Goal: Information Seeking & Learning: Learn about a topic

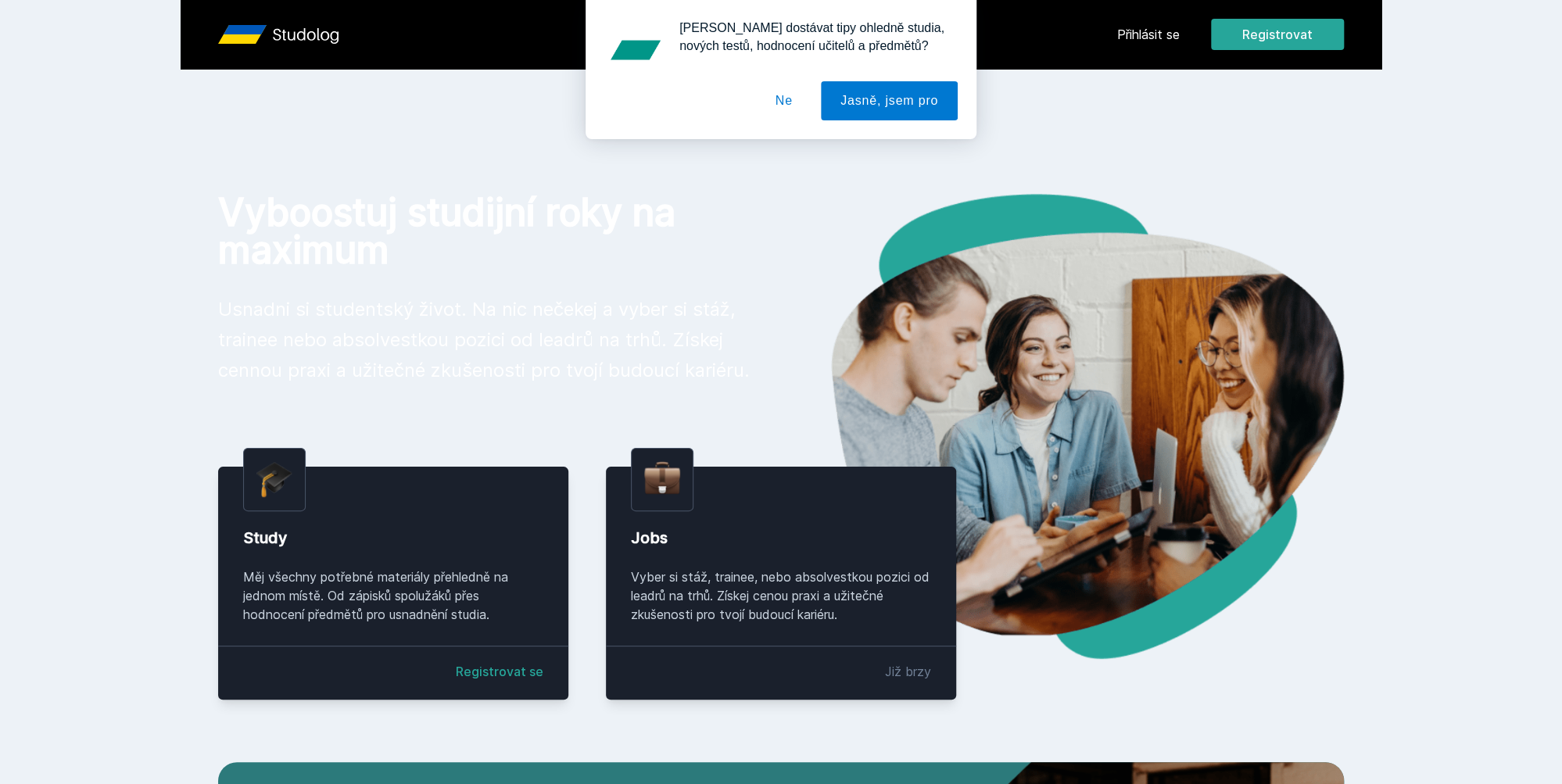
click at [1137, 41] on div "[PERSON_NAME] dostávat tipy ohledně studia, nových testů, hodnocení učitelů a p…" at bounding box center [781, 69] width 1562 height 139
click at [1141, 33] on div "[PERSON_NAME] dostávat tipy ohledně studia, nových testů, hodnocení učitelů a p…" at bounding box center [781, 69] width 1562 height 139
drag, startPoint x: 756, startPoint y: 118, endPoint x: 770, endPoint y: 105, distance: 19.1
click at [756, 118] on div at bounding box center [781, 100] width 354 height 39
click at [779, 98] on button "Ne" at bounding box center [784, 100] width 57 height 39
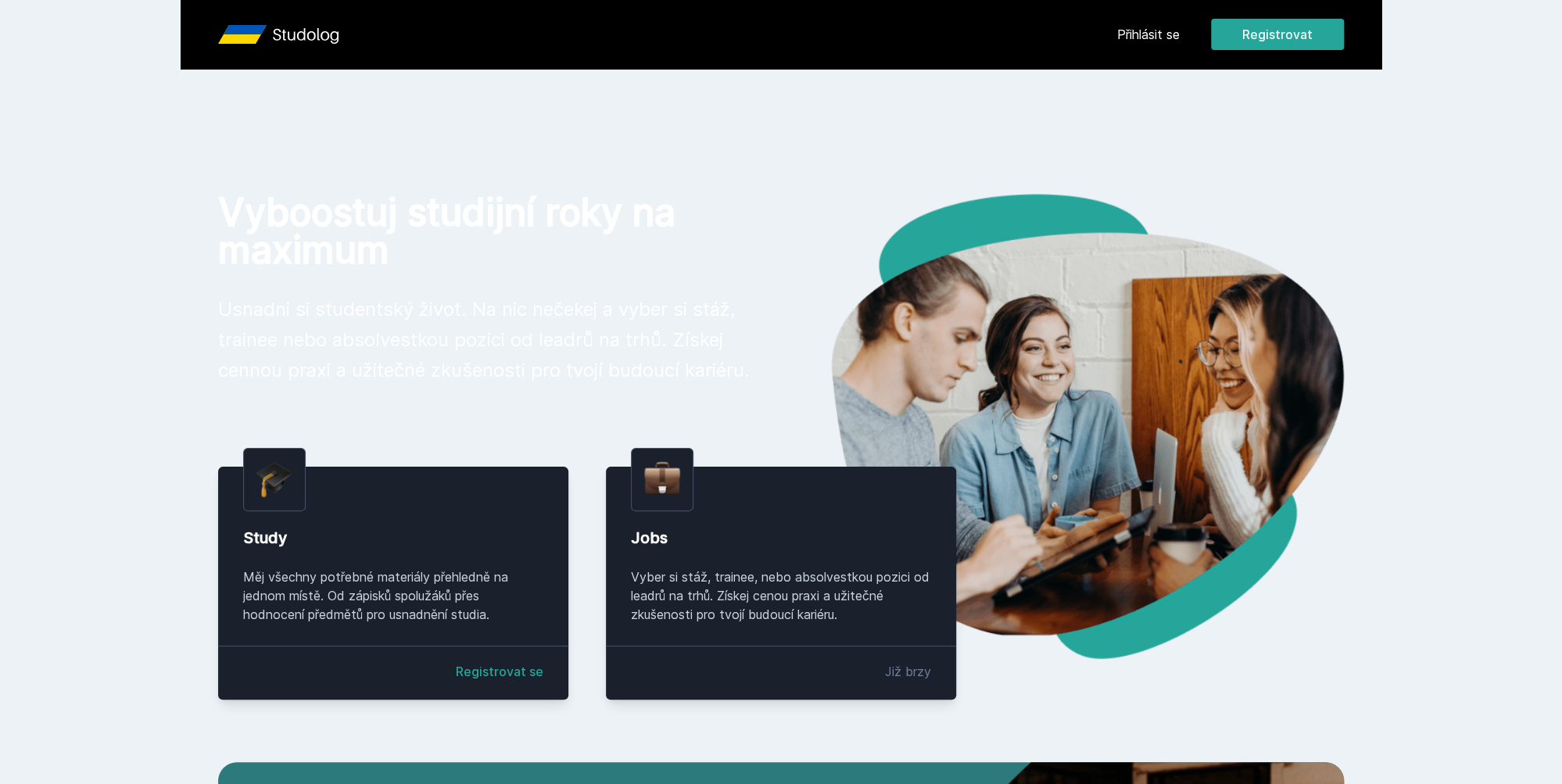
click at [1124, 32] on link "Přihlásit se" at bounding box center [1148, 34] width 63 height 19
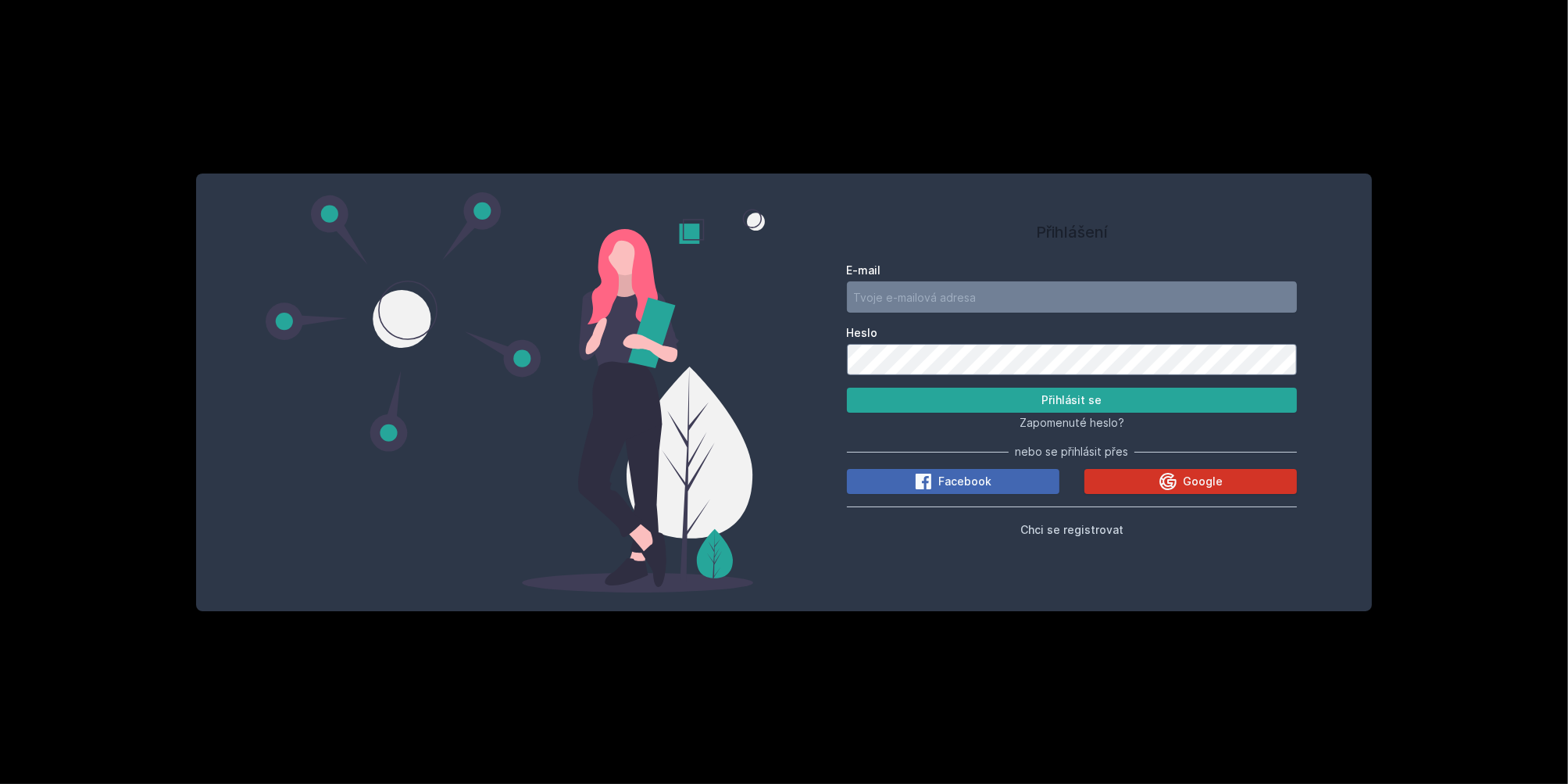
click at [1182, 469] on div "E-mail Heslo Přihlásit se Zapomenuté heslo? nebo se přihlásit přes Facebook Goo…" at bounding box center [1072, 397] width 451 height 283
click at [1171, 484] on icon at bounding box center [1168, 481] width 17 height 17
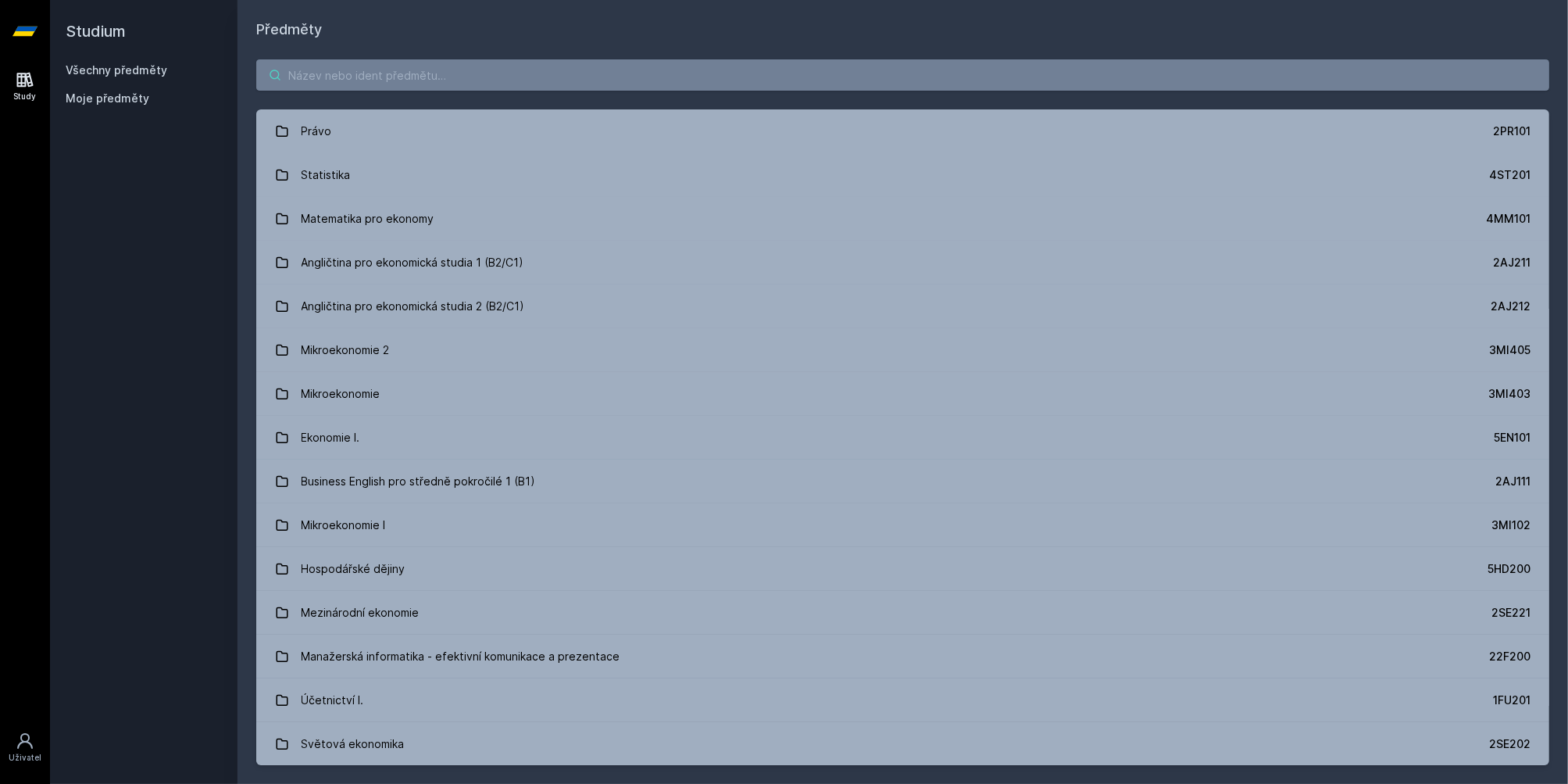
click at [346, 80] on input "search" at bounding box center [902, 75] width 1293 height 31
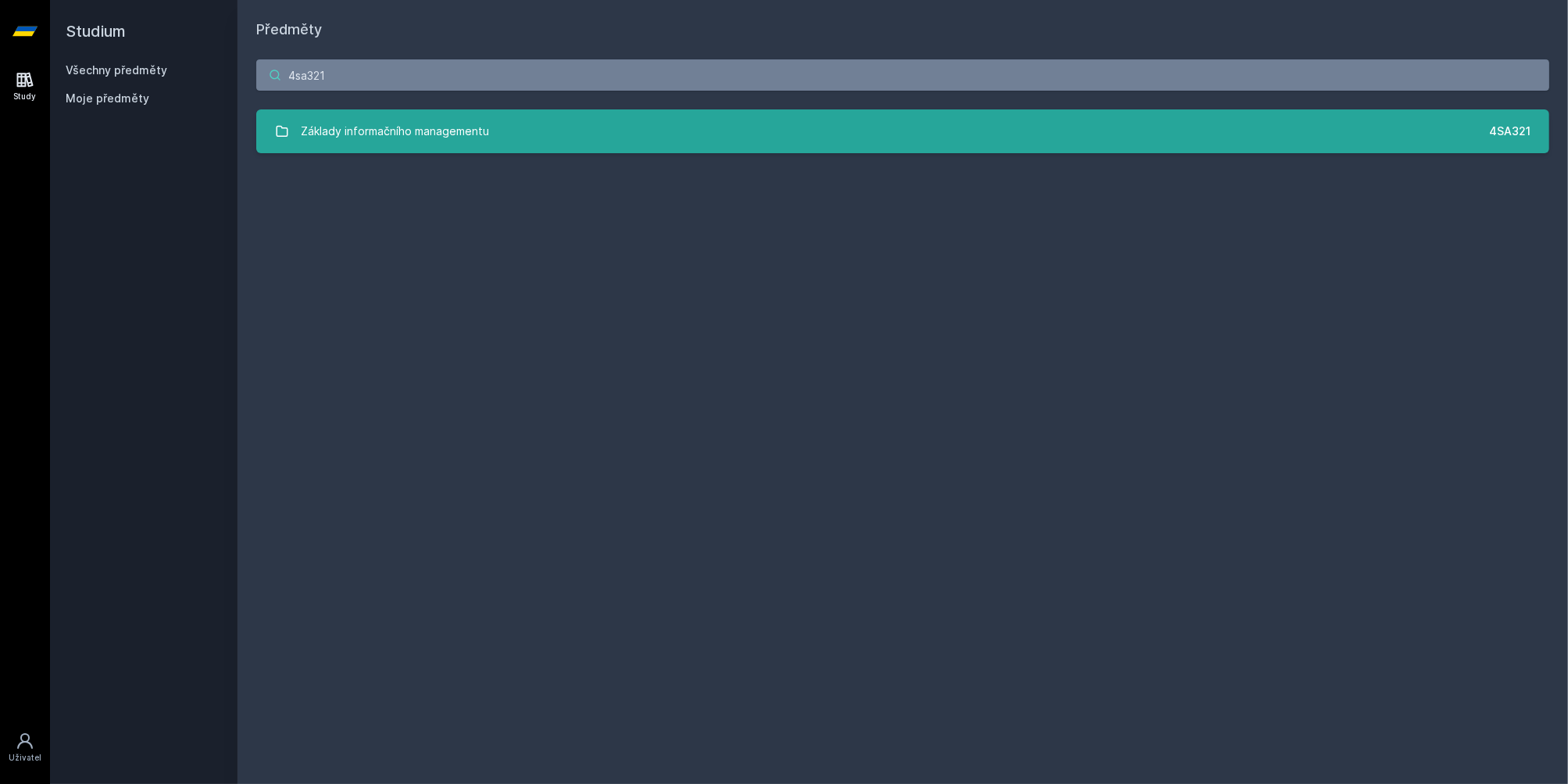
type input "4sa321"
click at [371, 140] on div "Základy informačního managementu" at bounding box center [395, 131] width 189 height 31
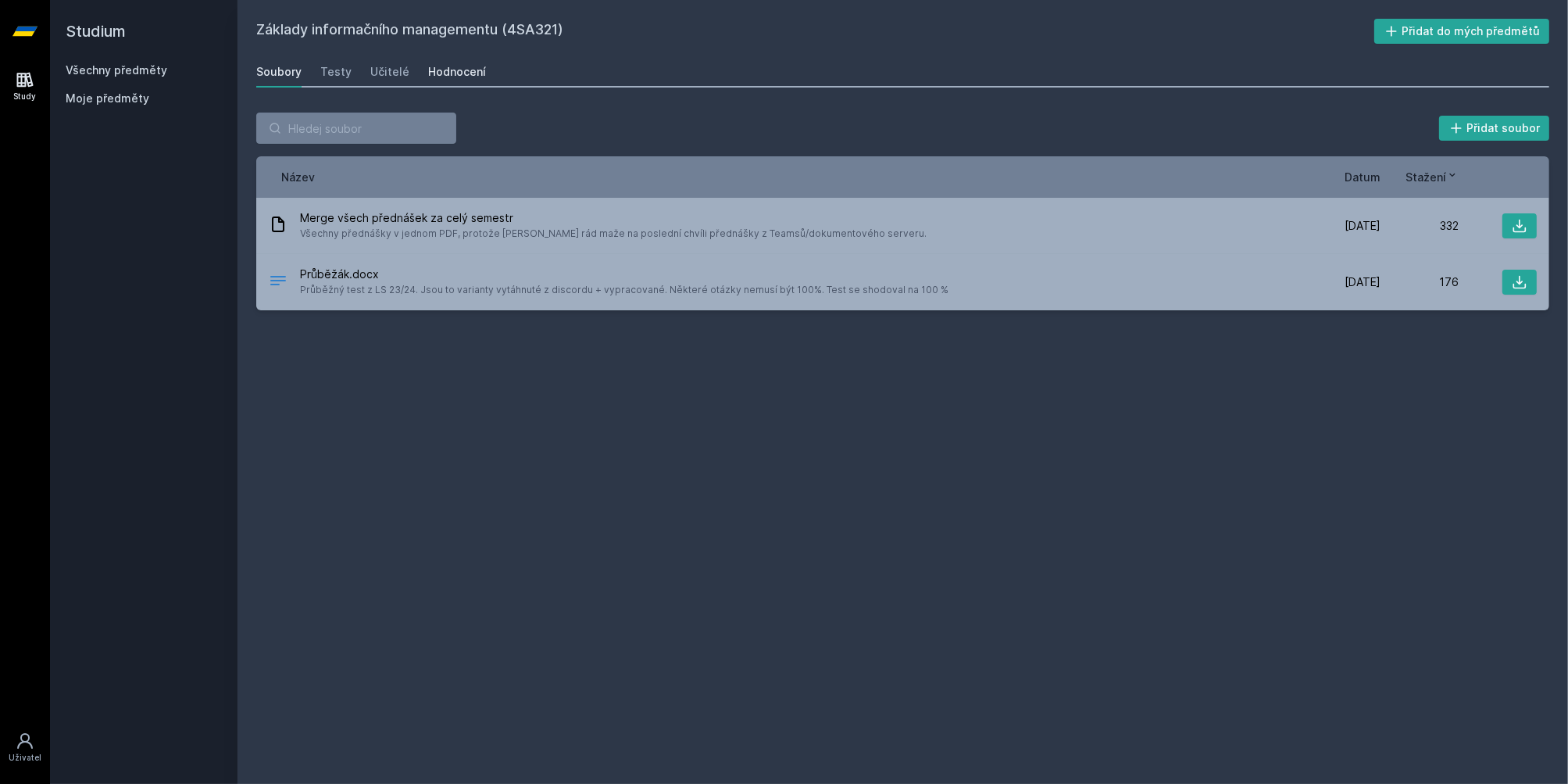
click at [442, 68] on div "Hodnocení" at bounding box center [456, 71] width 57 height 15
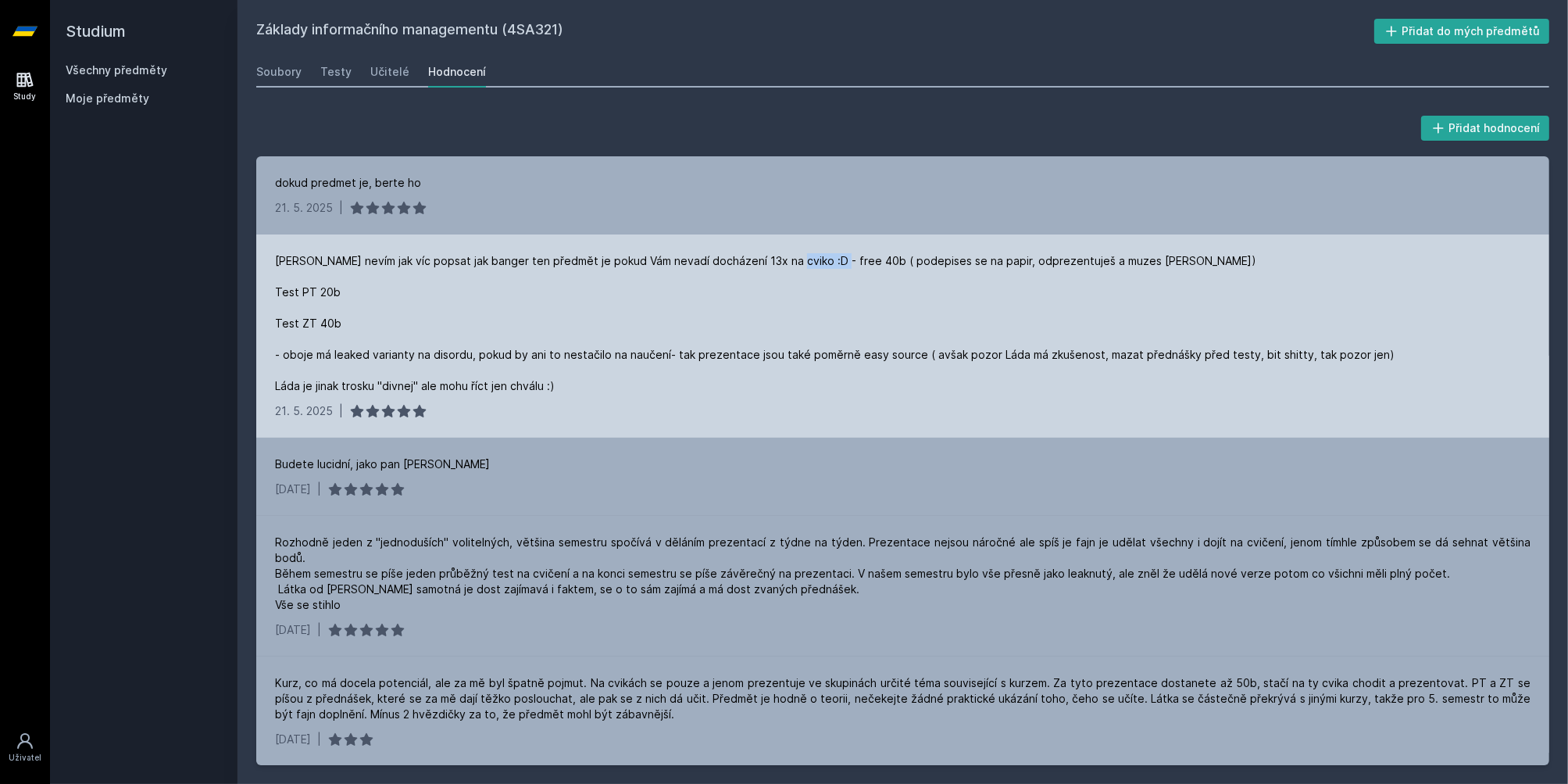
drag, startPoint x: 781, startPoint y: 259, endPoint x: 826, endPoint y: 257, distance: 45.0
click at [826, 257] on div "Ani nevím jak víc popsat jak banger ten předmět je pokud Vám nevadí docházení 1…" at bounding box center [835, 324] width 1120 height 140
click at [794, 316] on div "Ani nevím jak víc popsat jak banger ten předmět je pokud Vám nevadí docházení 1…" at bounding box center [835, 324] width 1120 height 140
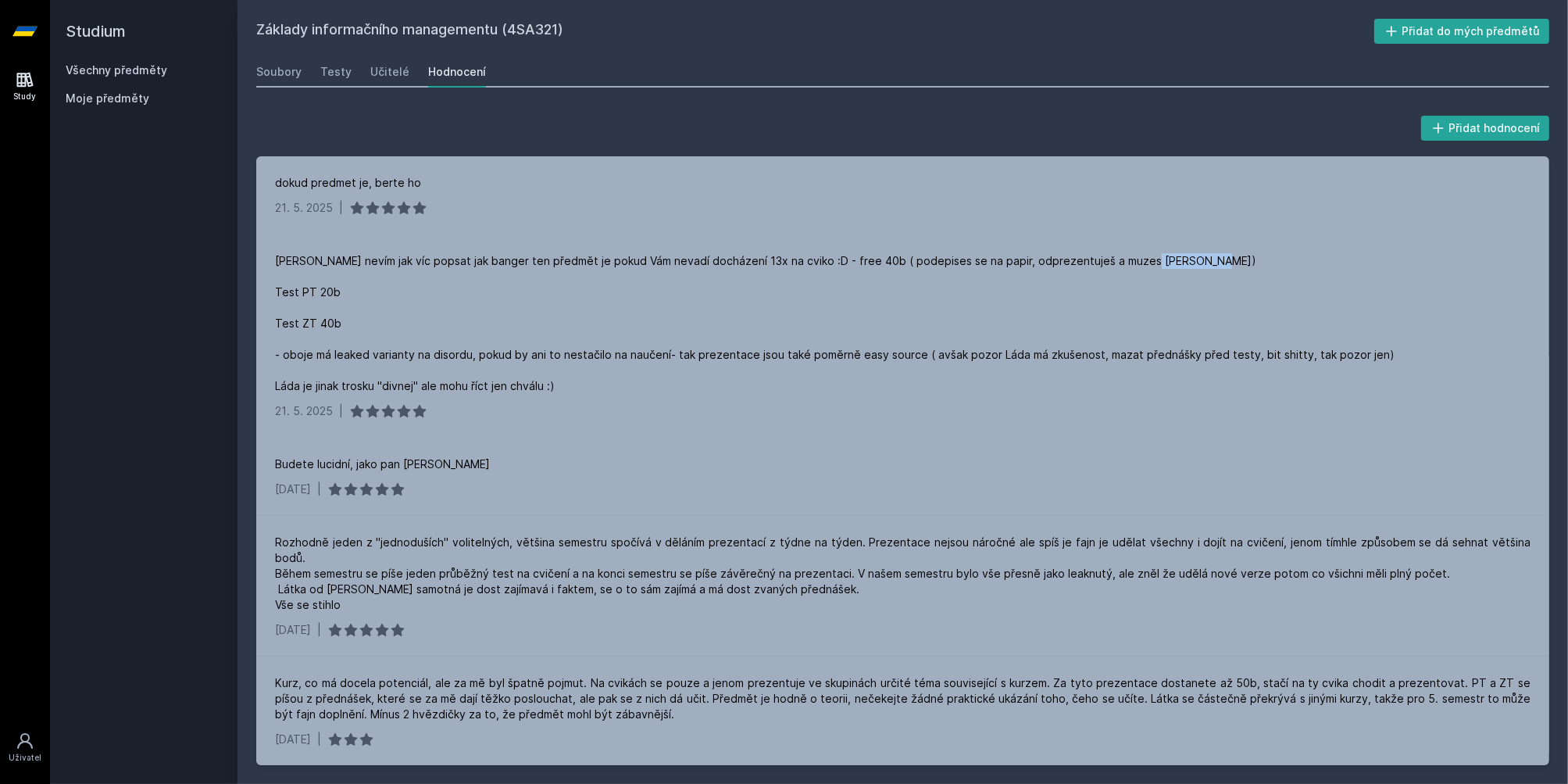
drag, startPoint x: 345, startPoint y: 290, endPoint x: 241, endPoint y: 290, distance: 104.0
click at [241, 290] on div "Přidat hodnocení dokud predmet je, berte ho 21. 5. 2025 | Ani nevím jak víc pop…" at bounding box center [903, 438] width 1330 height 690
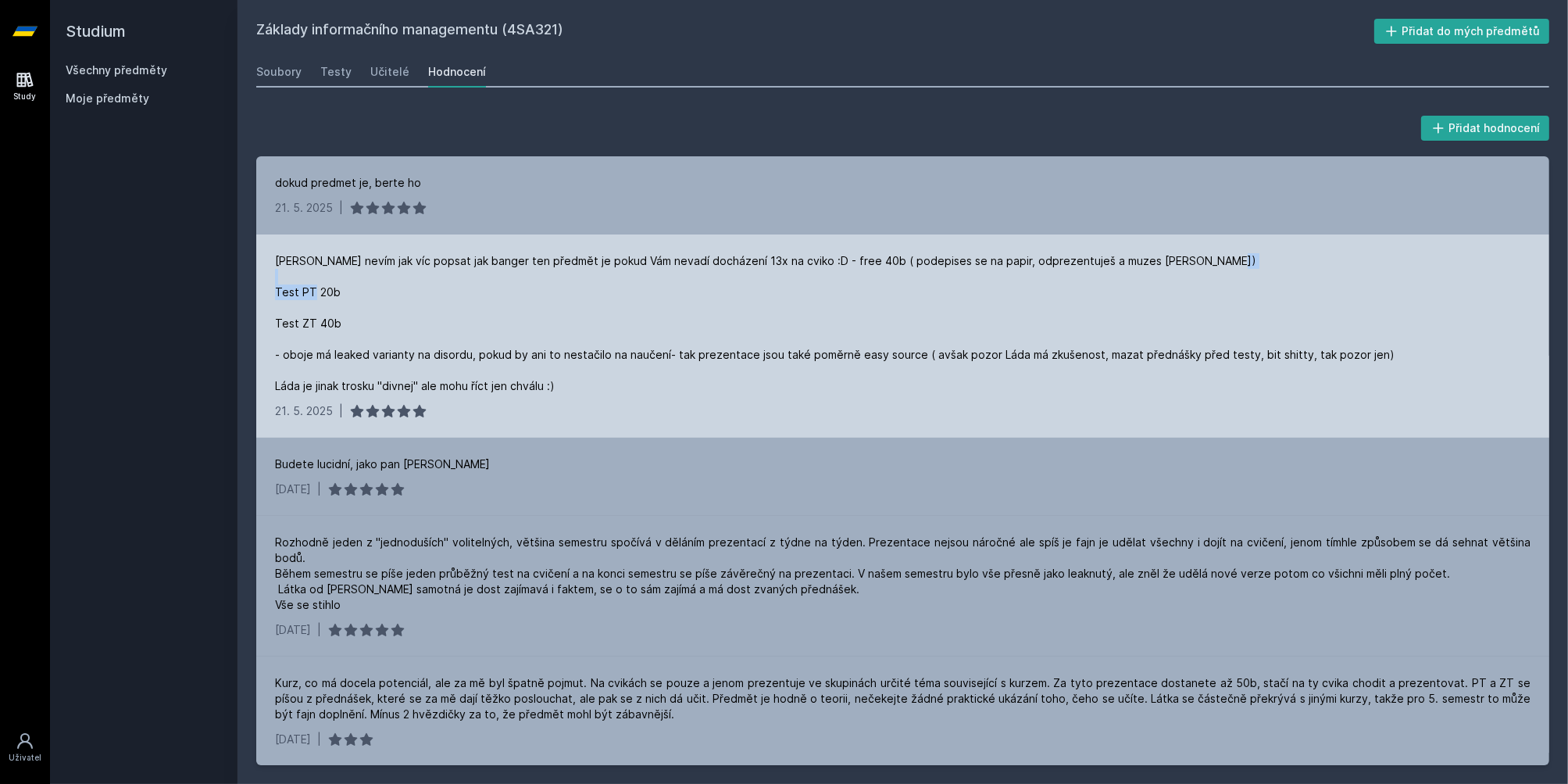
drag, startPoint x: 354, startPoint y: 319, endPoint x: 271, endPoint y: 318, distance: 83.0
click at [271, 318] on div "Ani nevím jak víc popsat jak banger ten předmět je pokud Vám nevadí docházení 1…" at bounding box center [902, 335] width 1293 height 203
click at [315, 347] on div "Ani nevím jak víc popsat jak banger ten předmět je pokud Vám nevadí docházení 1…" at bounding box center [835, 324] width 1120 height 140
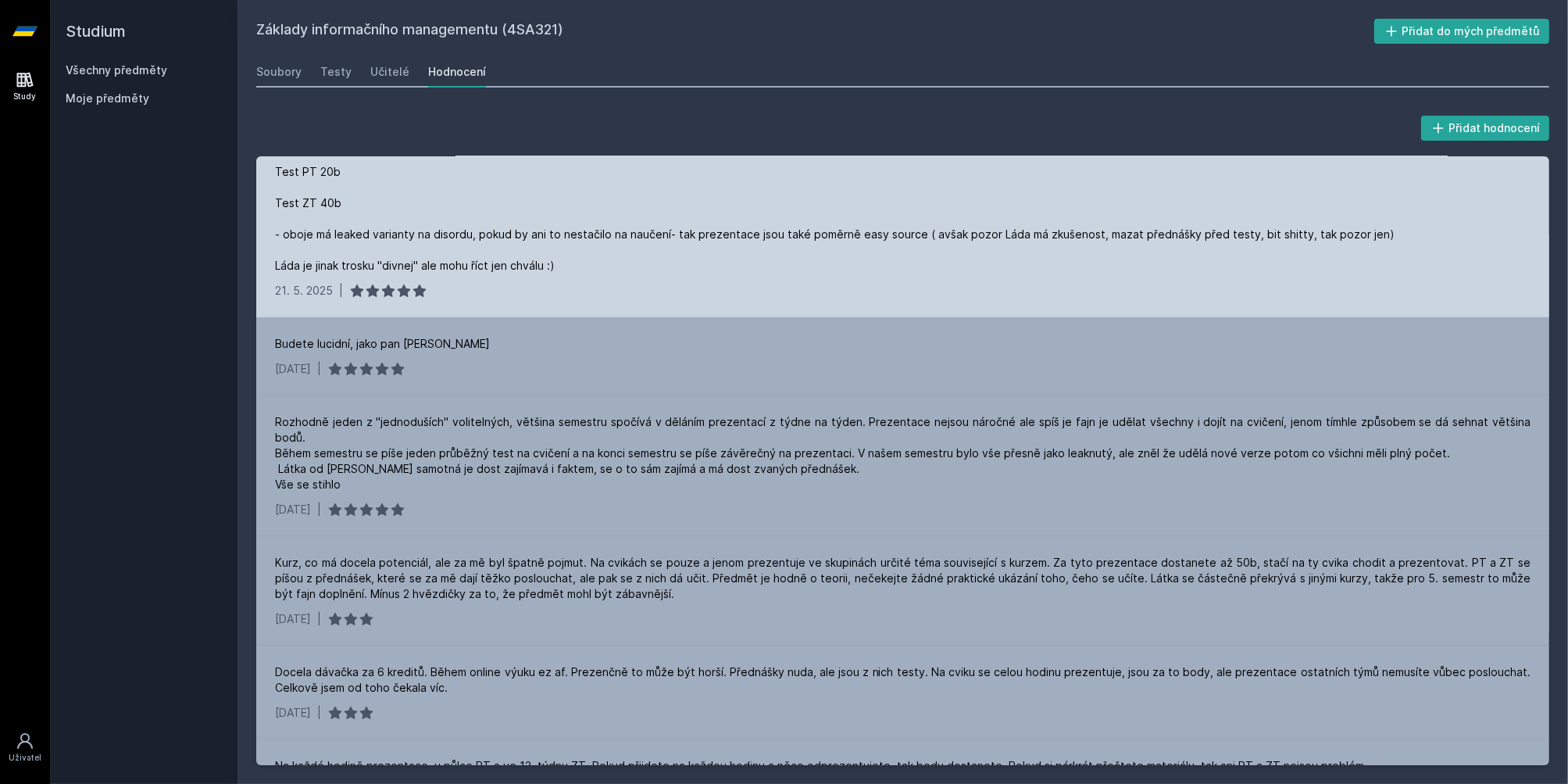
scroll to position [157, 0]
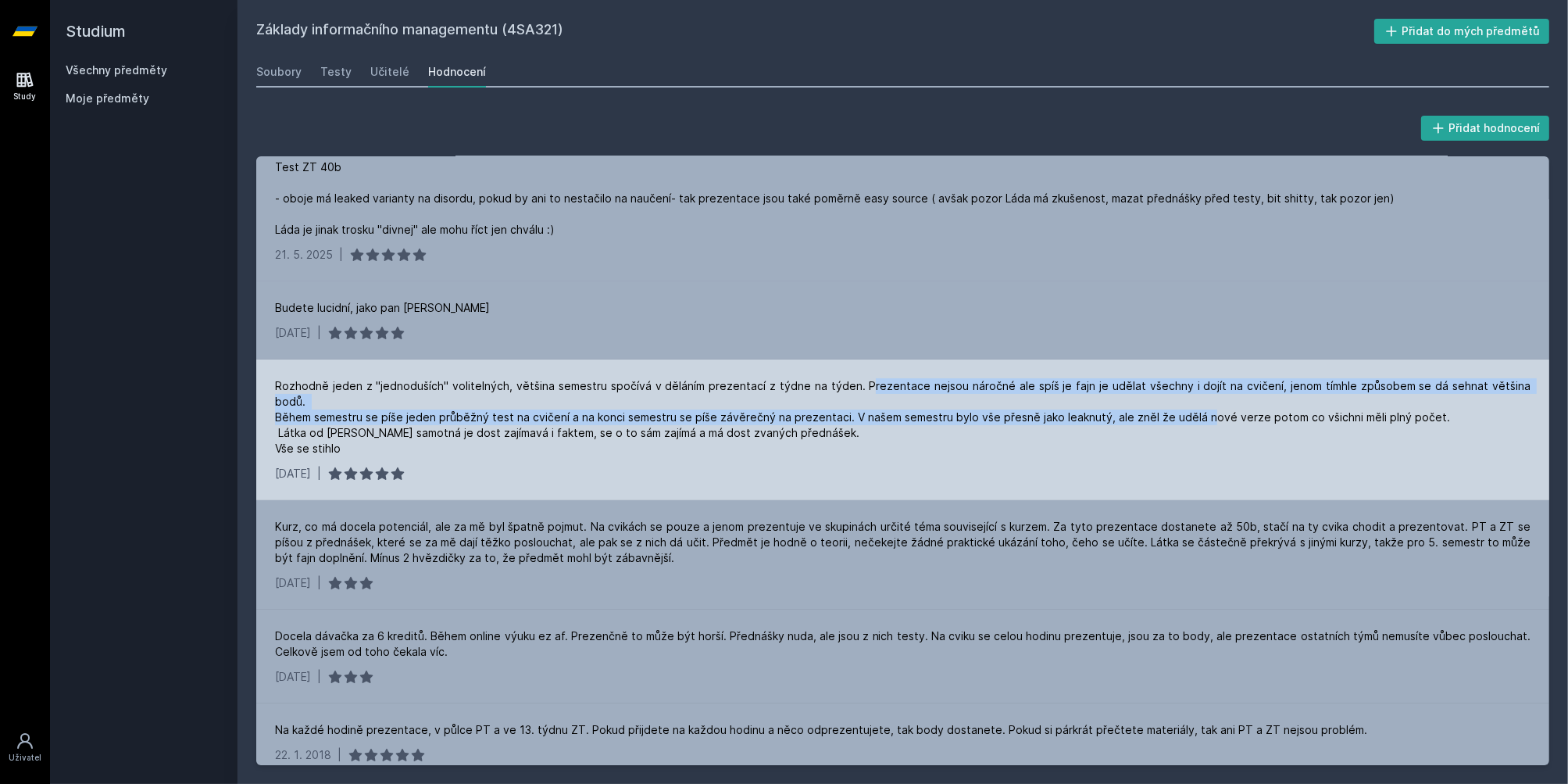
drag, startPoint x: 848, startPoint y: 387, endPoint x: 1194, endPoint y: 402, distance: 346.3
click at [1194, 402] on div "Rozhodně jeden z "jednoduších" volitelných, většina semestru spočívá v děláním …" at bounding box center [903, 418] width 1255 height 78
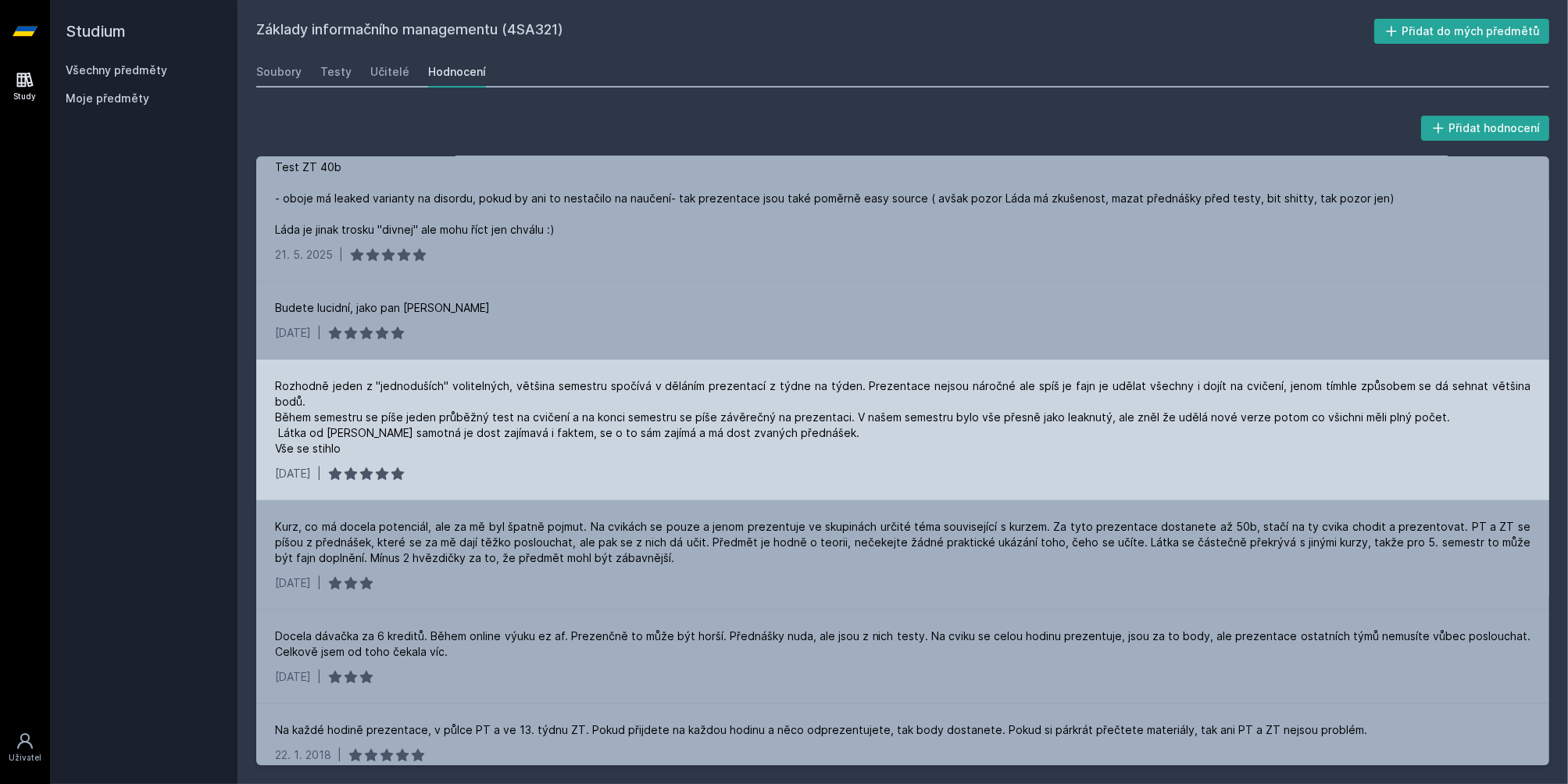
click at [507, 435] on div "Rozhodně jeden z "jednoduších" volitelných, většina semestru spočívá v děláním …" at bounding box center [903, 418] width 1255 height 78
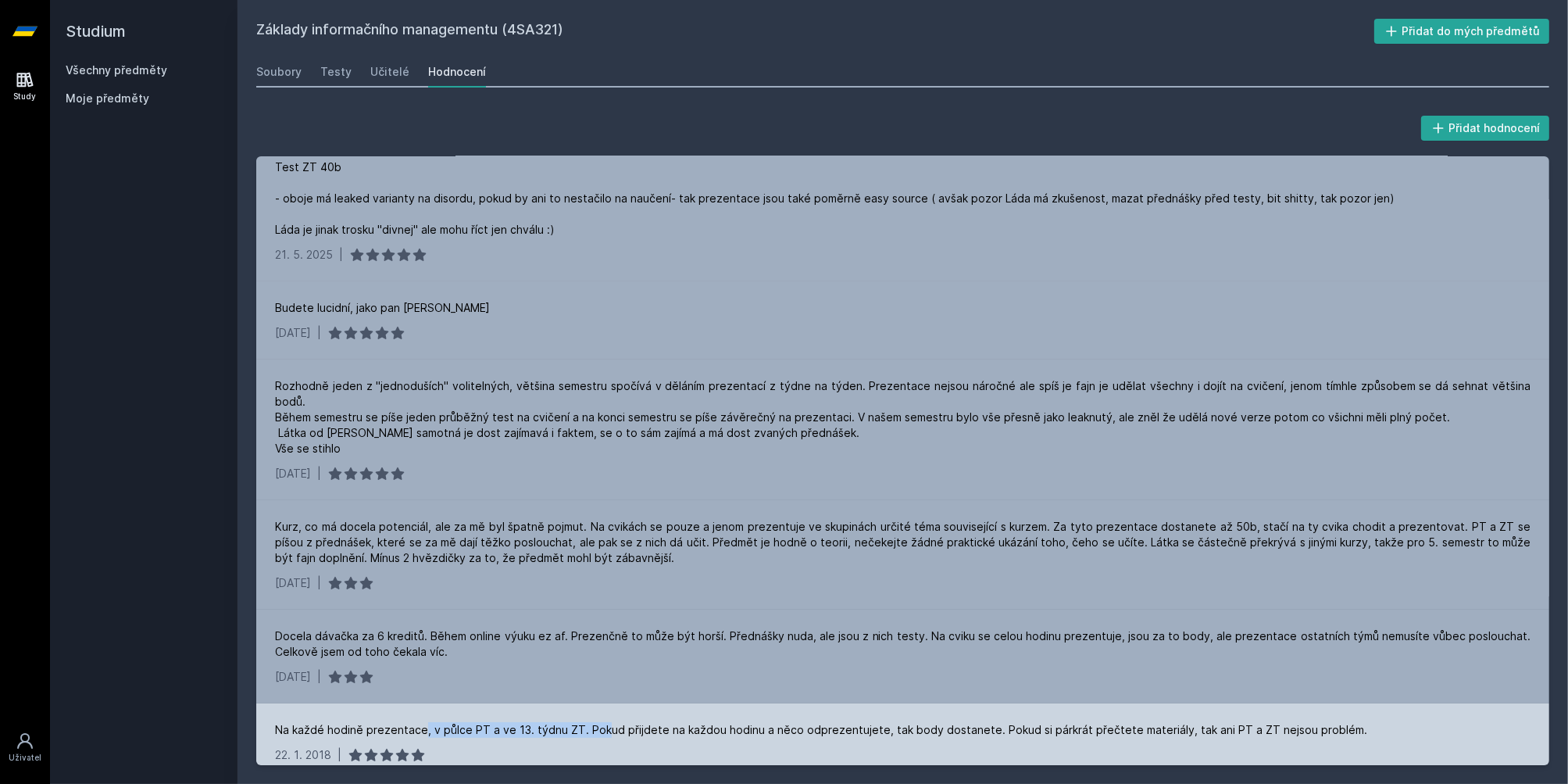
drag, startPoint x: 421, startPoint y: 709, endPoint x: 600, endPoint y: 712, distance: 179.0
click at [600, 722] on div "Na každé hodině prezentace, v půlce PT a ve 13. týdnu ZT. Pokud přijdete na kaž…" at bounding box center [821, 729] width 1092 height 15
click at [709, 704] on div "Na každé hodině prezentace, v půlce PT a ve 13. týdnu ZT. Pokud přijdete na kaž…" at bounding box center [902, 743] width 1293 height 78
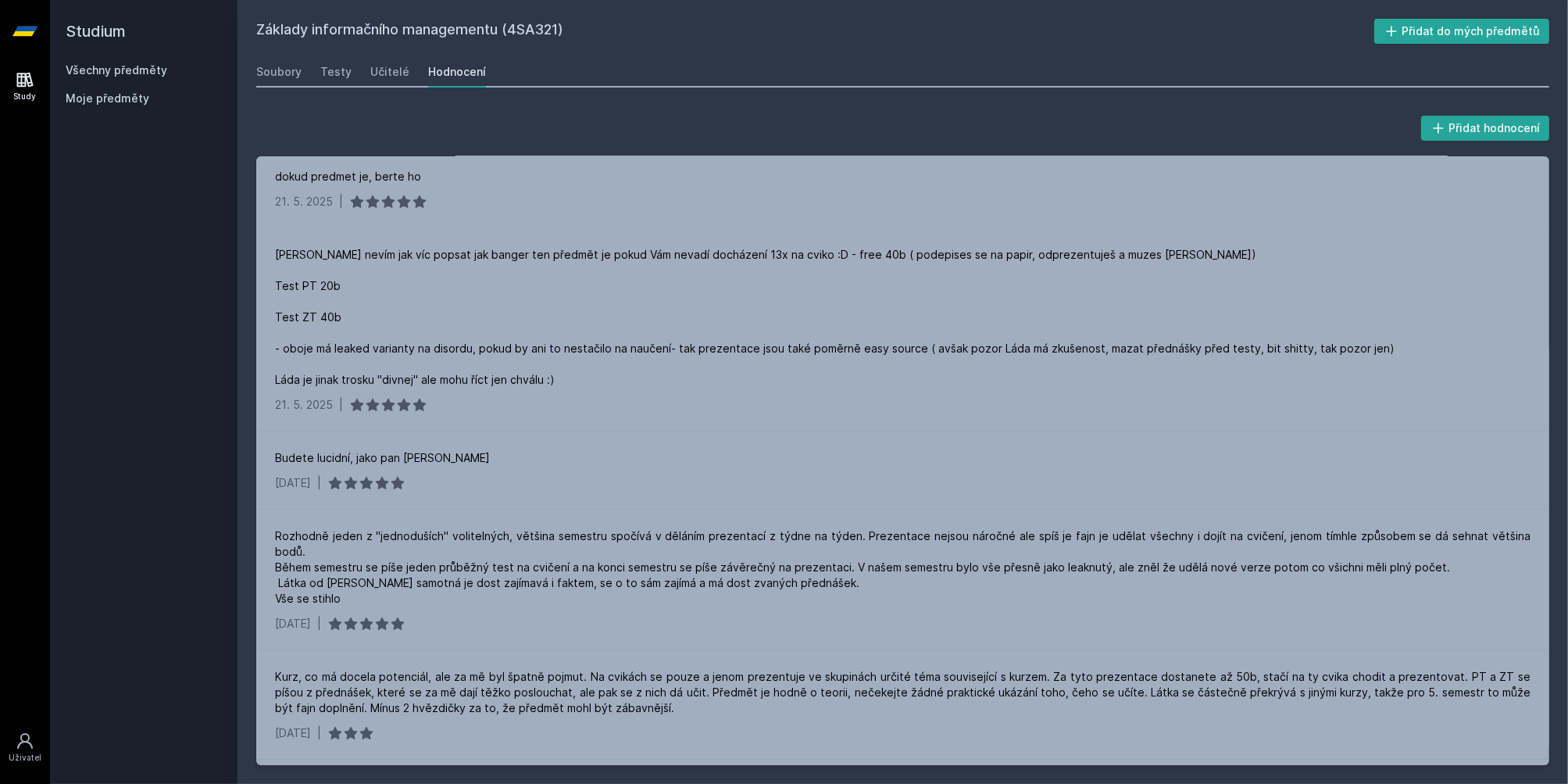
scroll to position [0, 0]
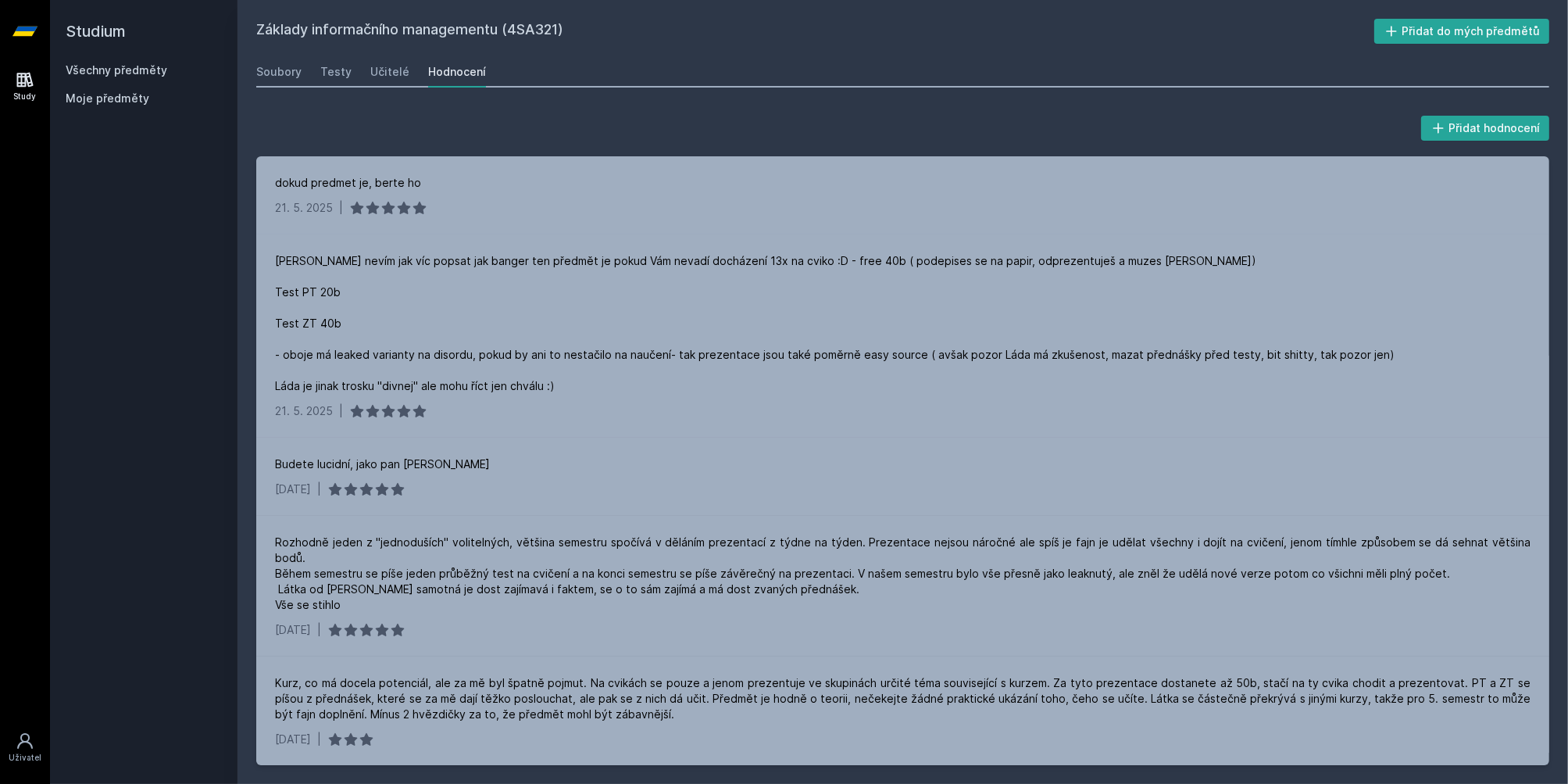
click at [112, 66] on link "Všechny předměty" at bounding box center [116, 69] width 101 height 14
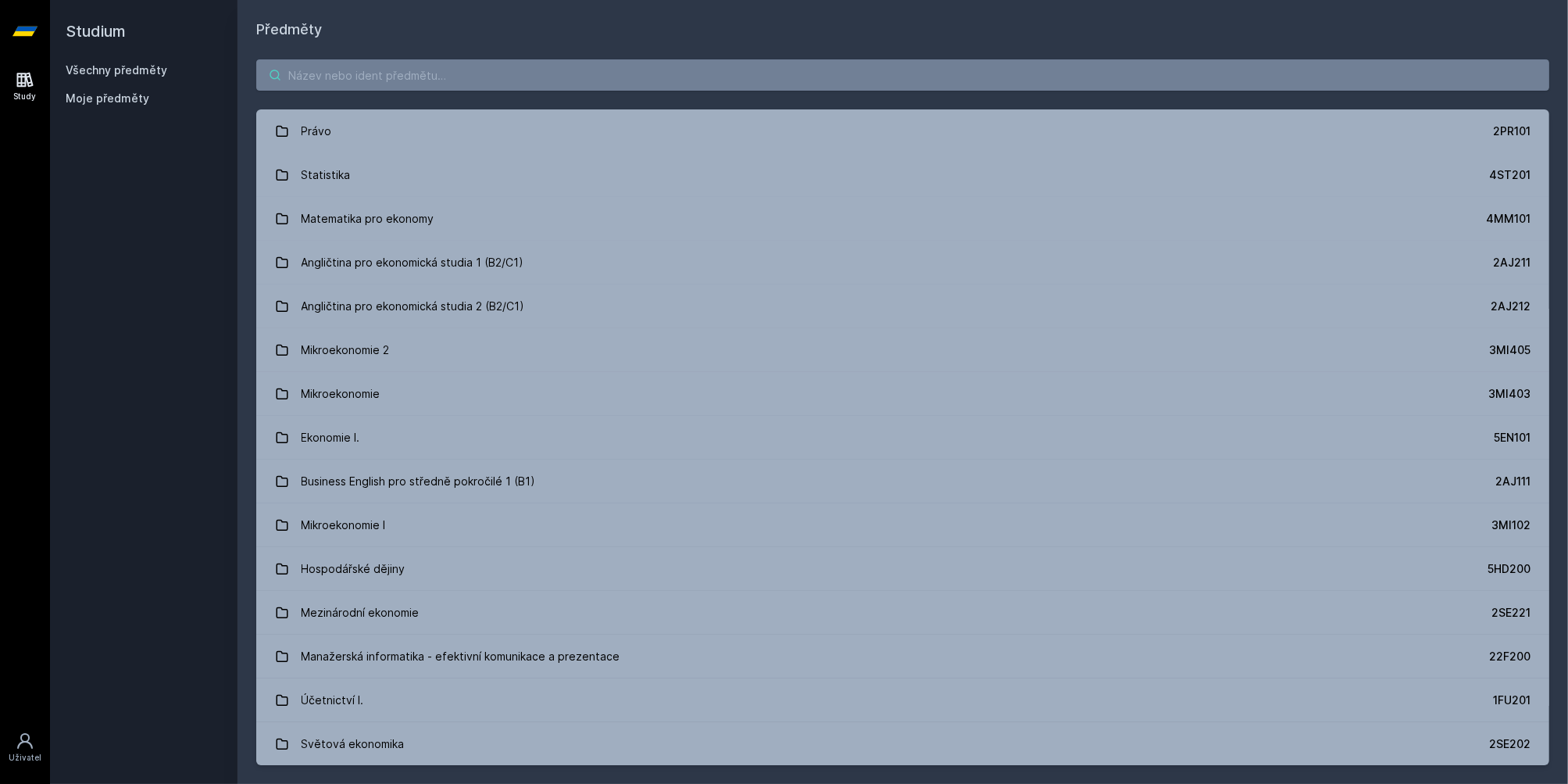
click at [421, 71] on input "search" at bounding box center [902, 75] width 1293 height 31
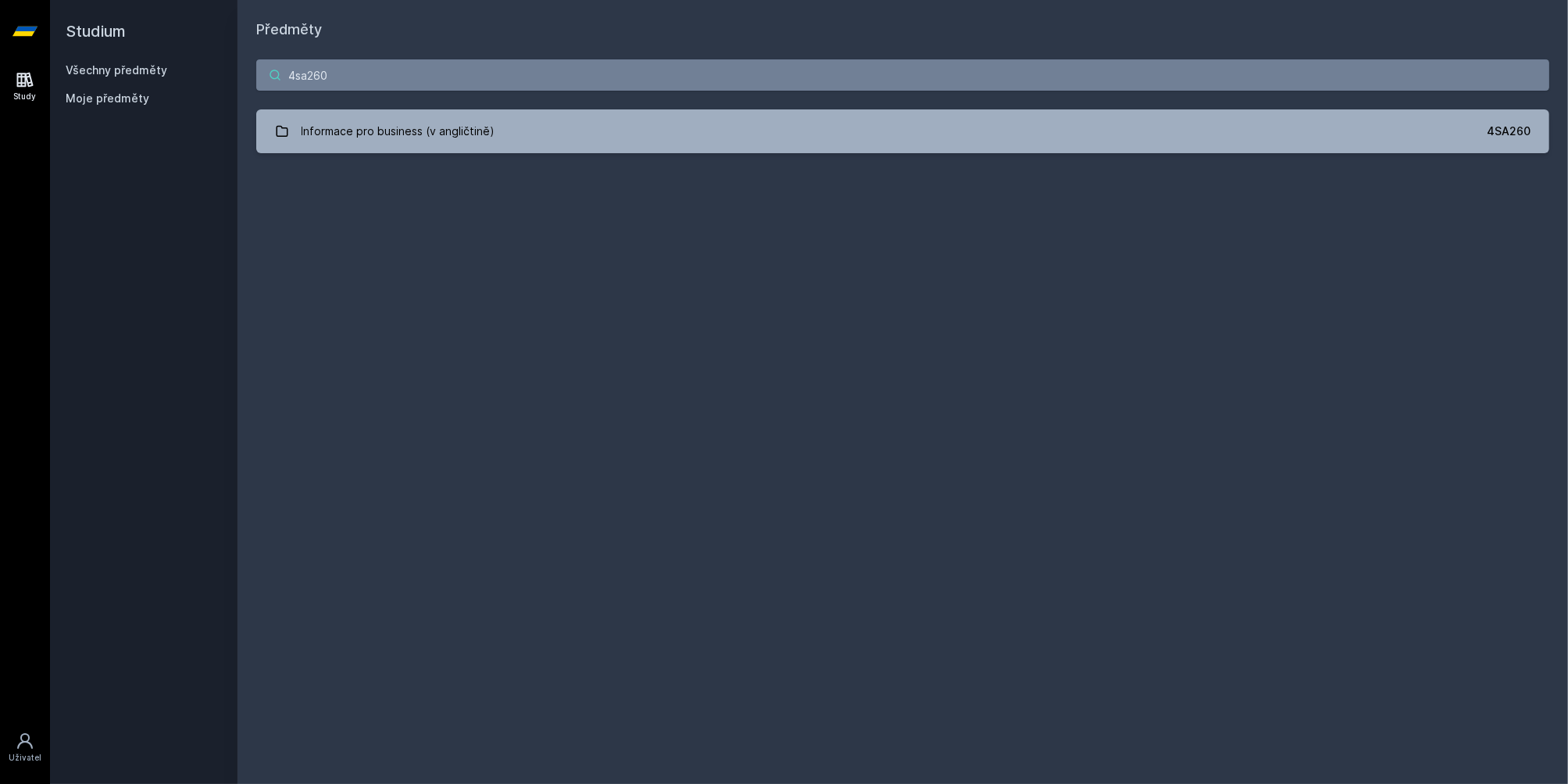
type input "4sa260"
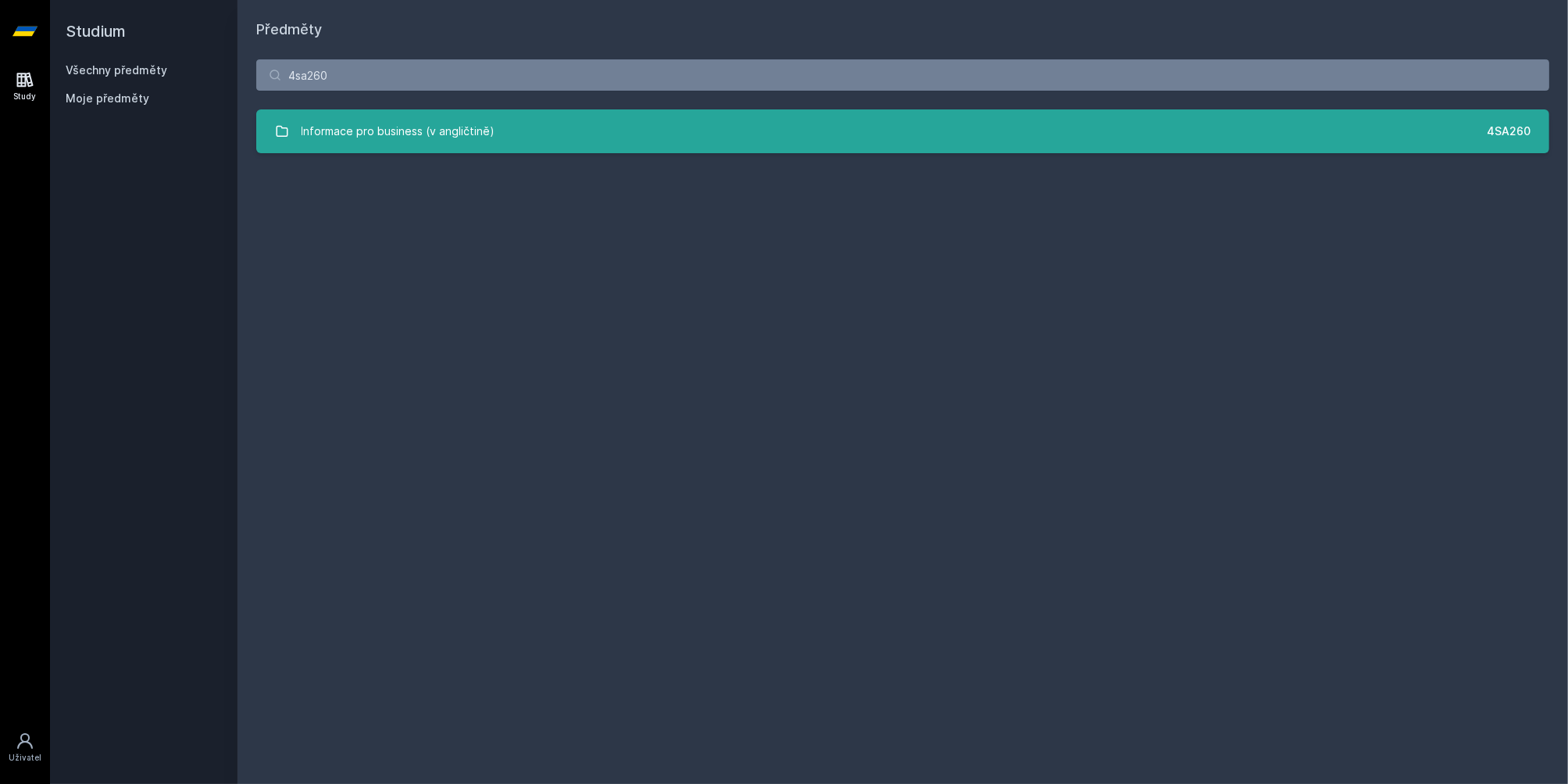
click at [628, 132] on link "Informace pro business (v angličtině) 4SA260" at bounding box center [902, 131] width 1293 height 44
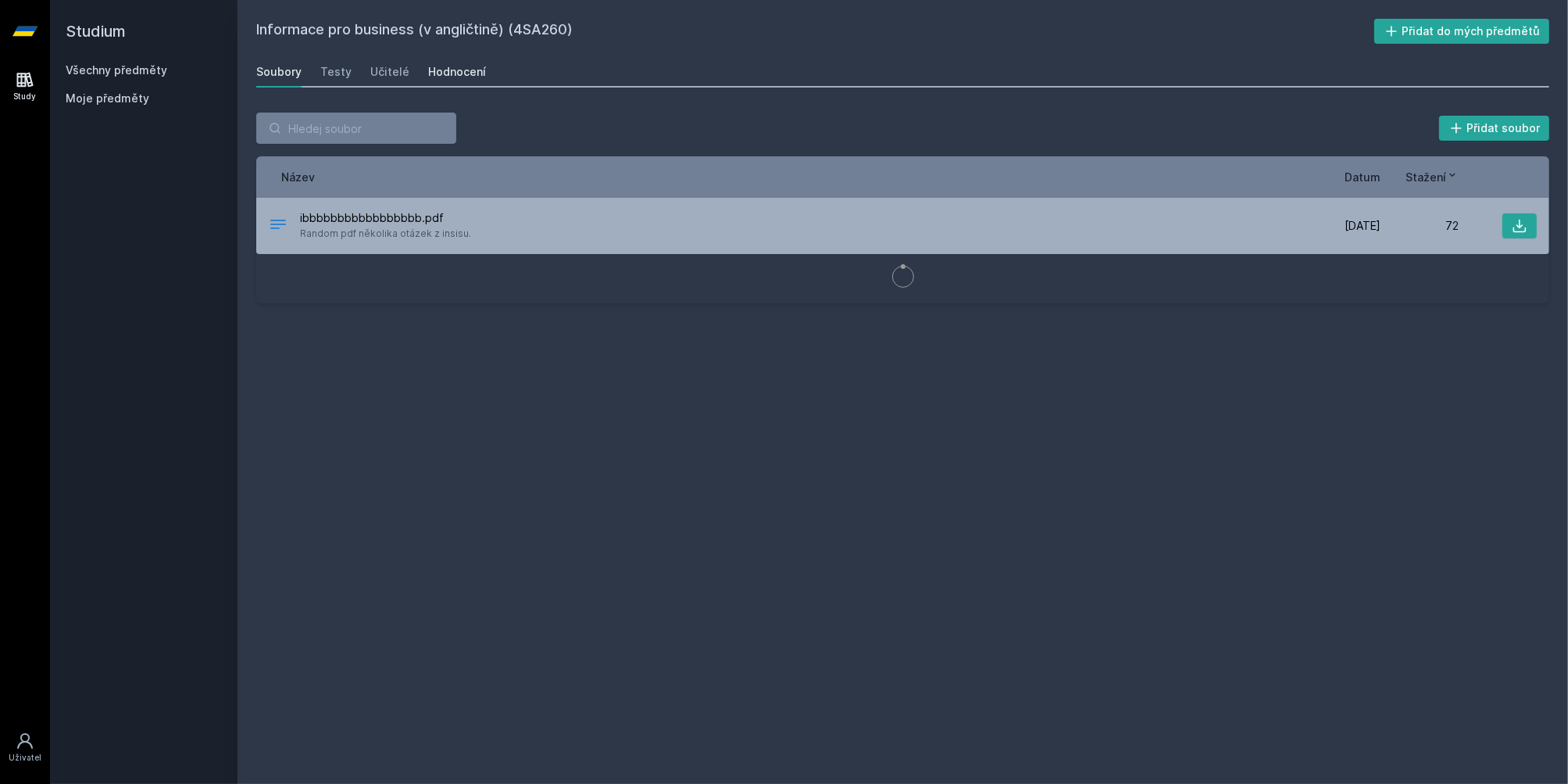
click at [443, 67] on div "Hodnocení" at bounding box center [456, 71] width 57 height 15
